Goal: Task Accomplishment & Management: Manage account settings

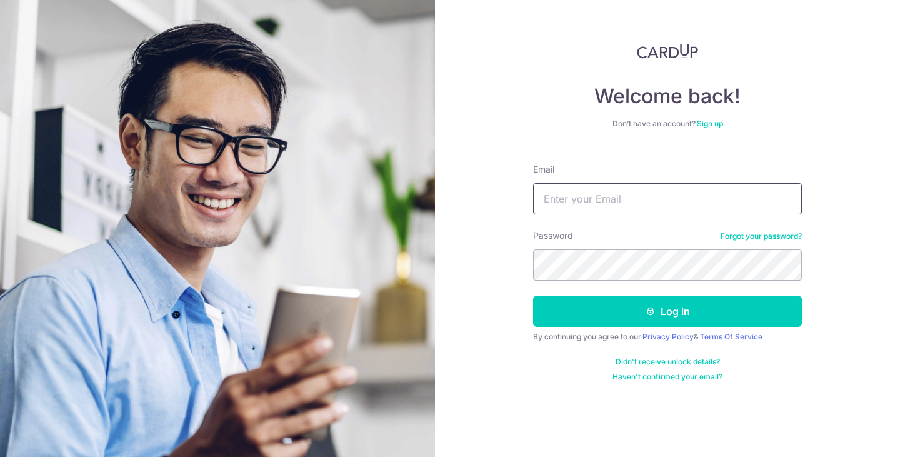
click at [649, 209] on input "Email" at bounding box center [667, 198] width 269 height 31
type input "traxieregina@gmail.com"
click at [533, 296] on button "Log in" at bounding box center [667, 311] width 269 height 31
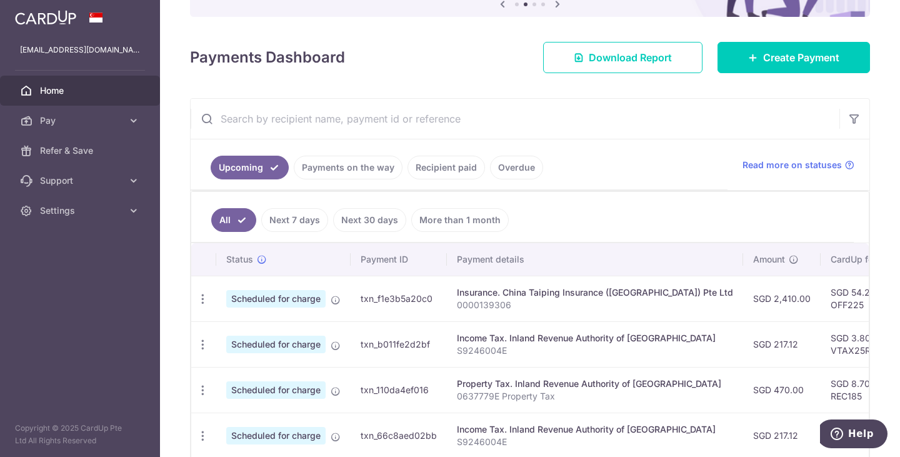
scroll to position [141, 0]
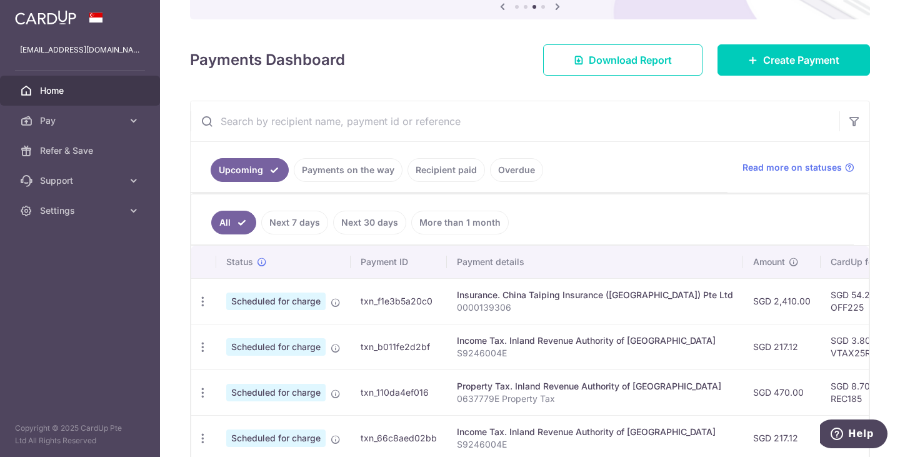
click at [342, 304] on td "Scheduled for charge" at bounding box center [283, 301] width 134 height 46
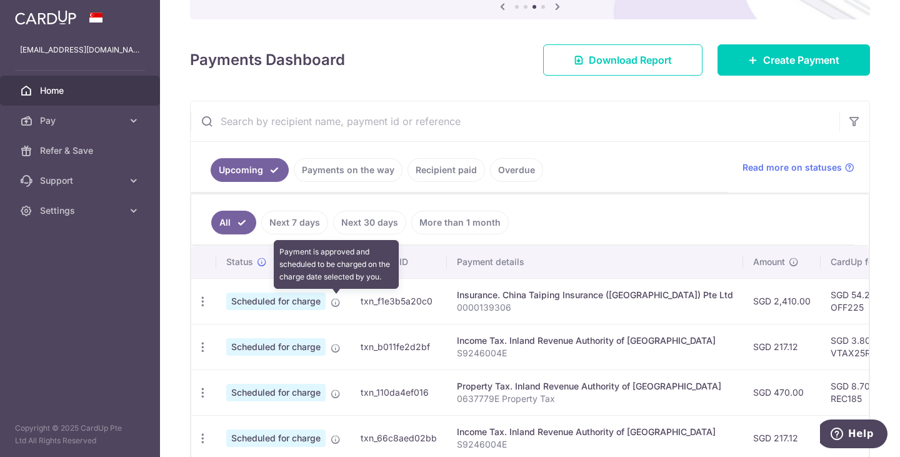
click at [332, 301] on icon at bounding box center [336, 303] width 10 height 10
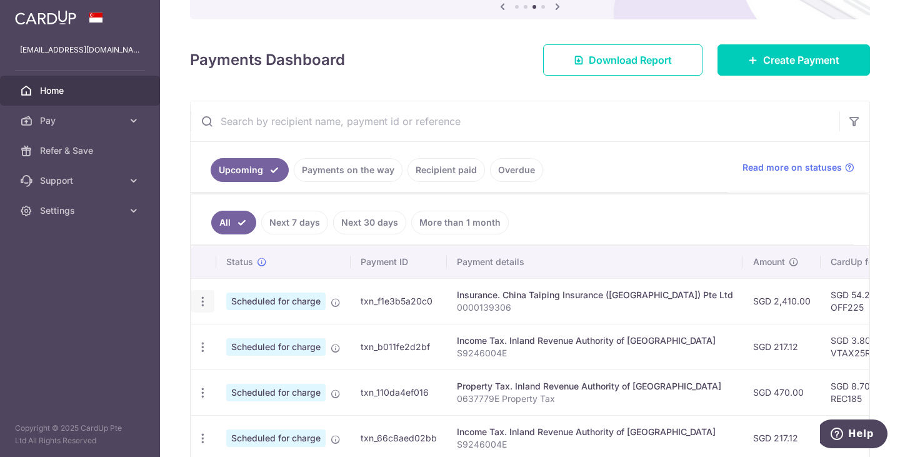
click at [204, 310] on div "Update payment Cancel payment" at bounding box center [202, 301] width 23 height 23
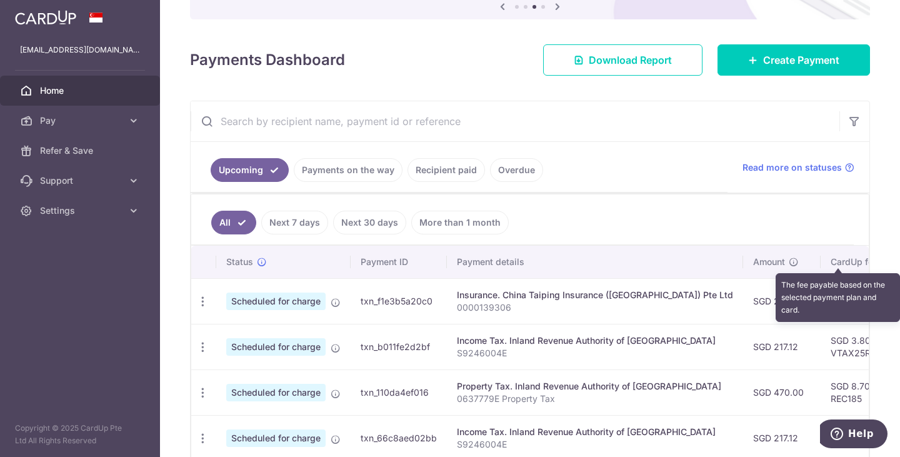
click at [882, 263] on icon at bounding box center [887, 262] width 10 height 10
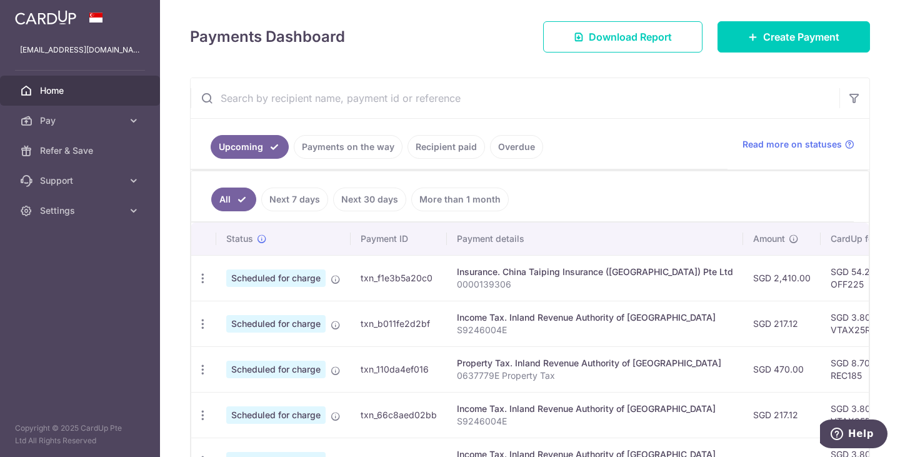
scroll to position [0, 0]
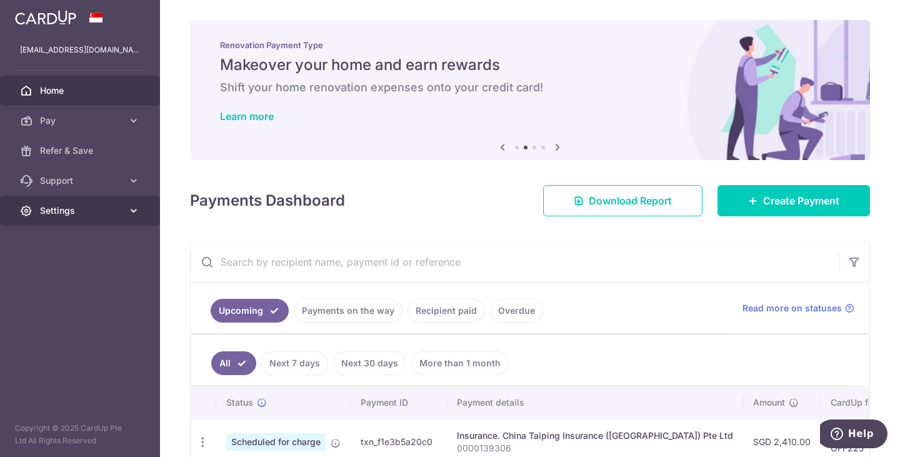
click at [88, 207] on span "Settings" at bounding box center [81, 210] width 83 height 13
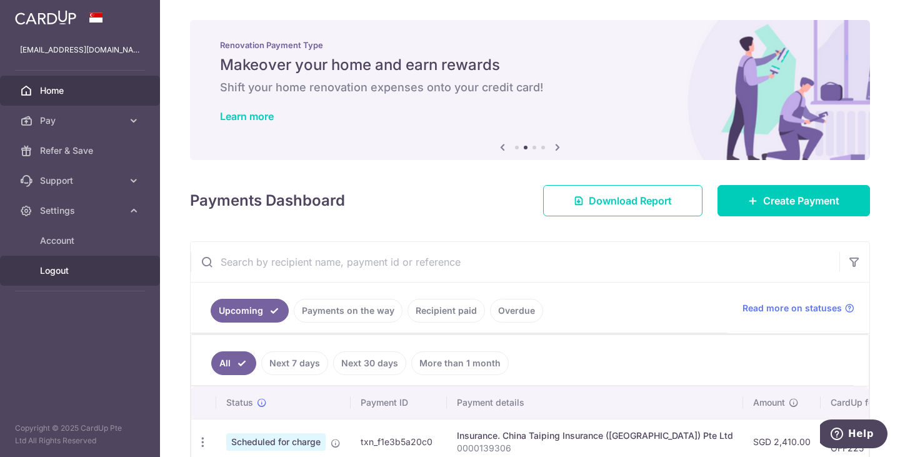
click at [66, 277] on link "Logout" at bounding box center [80, 271] width 160 height 30
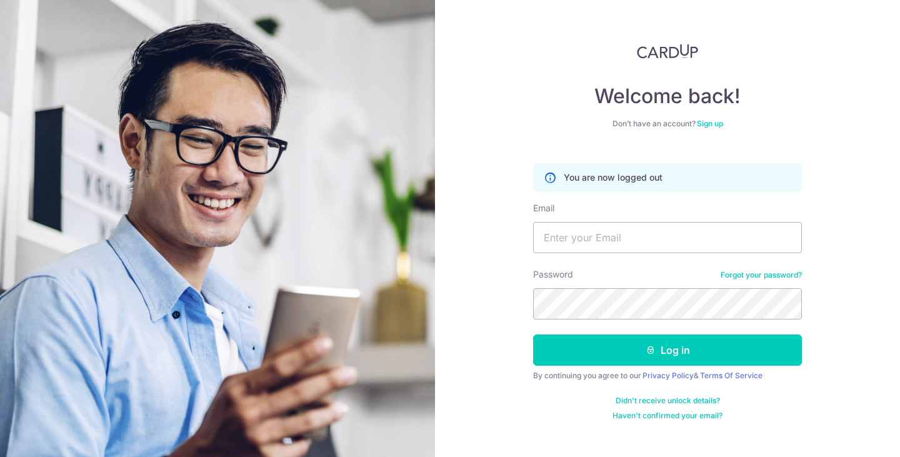
click at [674, 54] on img at bounding box center [667, 51] width 61 height 15
